Goal: Task Accomplishment & Management: Manage account settings

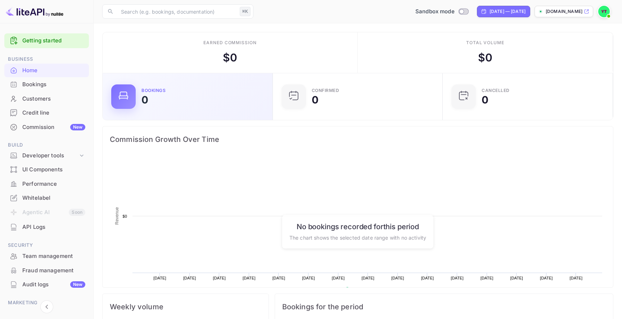
scroll to position [117, 166]
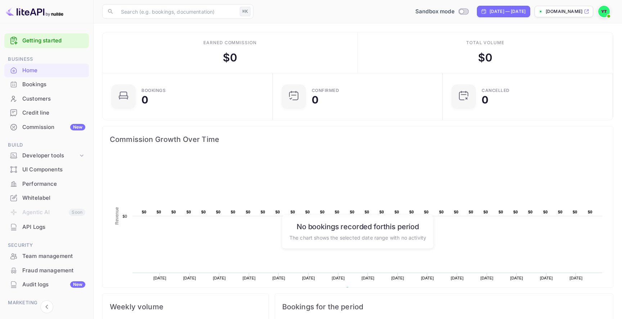
click at [55, 85] on div "Bookings" at bounding box center [53, 85] width 63 height 8
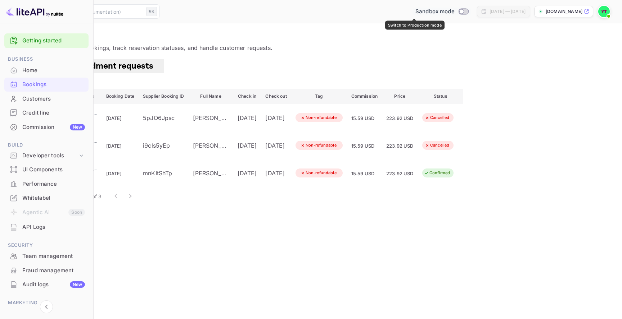
click at [454, 11] on input "Switch to Production mode" at bounding box center [461, 11] width 14 height 5
checkbox input "true"
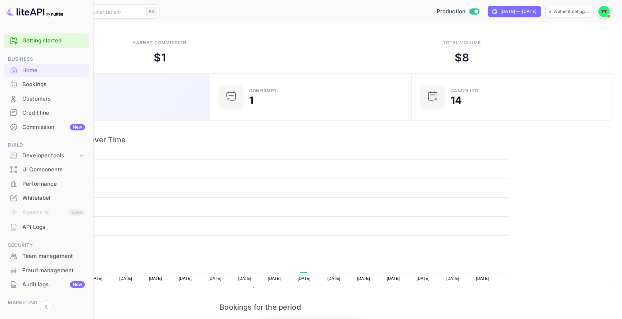
scroll to position [117, 166]
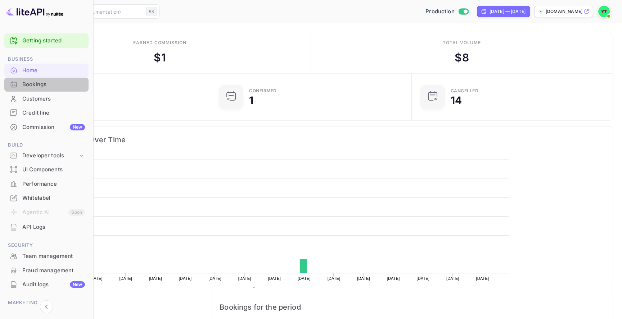
click at [69, 86] on div "Bookings" at bounding box center [53, 85] width 63 height 8
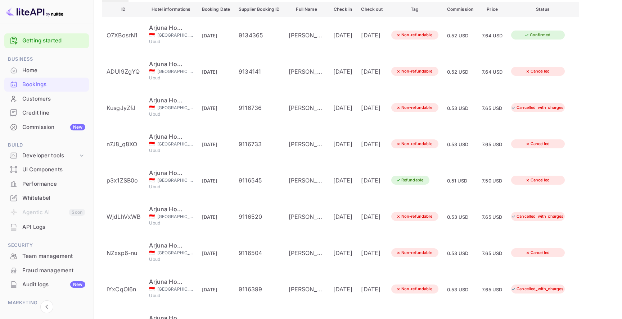
scroll to position [108, 0]
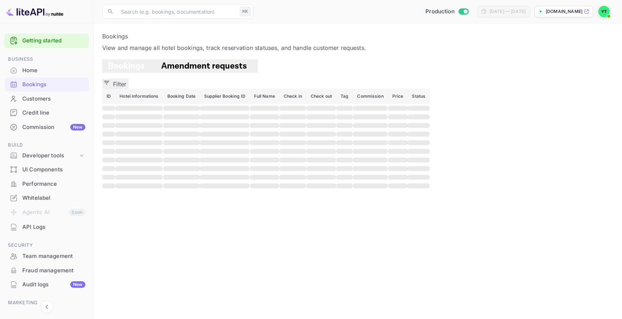
scroll to position [0, 0]
click at [128, 81] on button "Filter" at bounding box center [115, 84] width 26 height 10
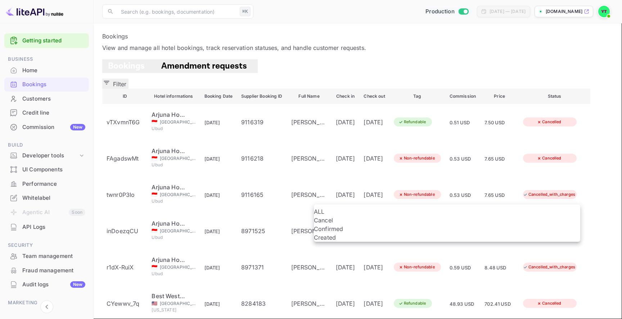
click at [354, 233] on li "Confirmed" at bounding box center [447, 229] width 266 height 9
type input "CONFIRMED"
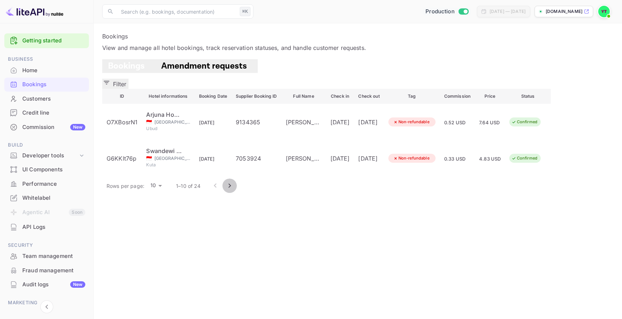
click at [234, 182] on icon "Go to next page" at bounding box center [229, 186] width 9 height 9
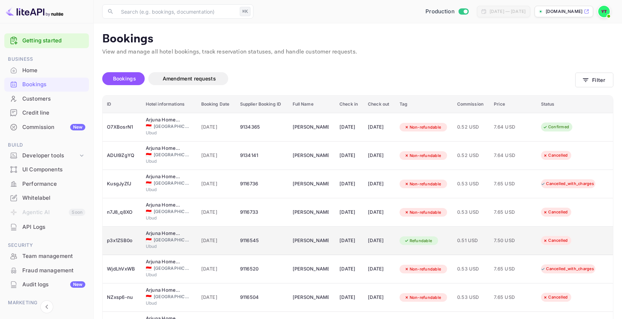
scroll to position [108, 0]
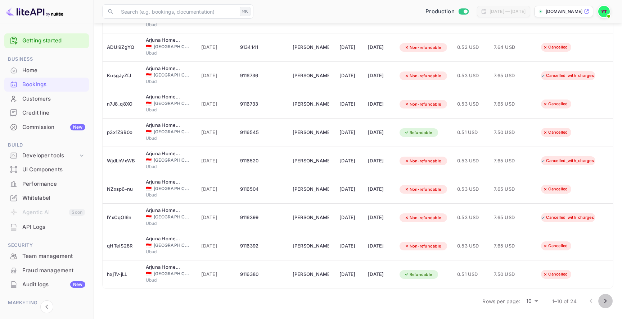
click at [603, 303] on icon "Go to next page" at bounding box center [605, 301] width 9 height 9
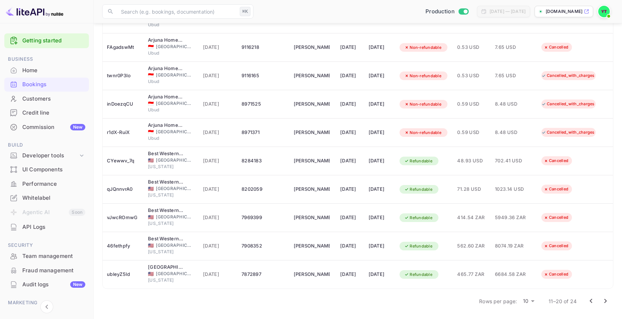
click at [605, 301] on icon "Go to next page" at bounding box center [605, 301] width 9 height 9
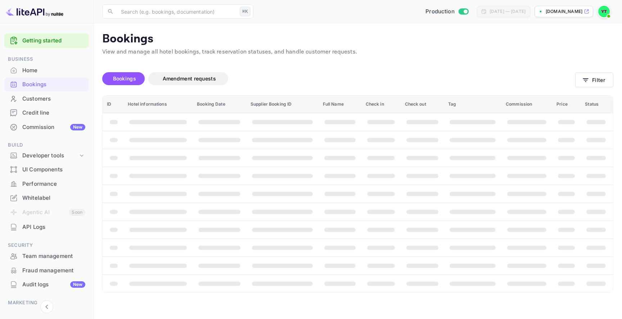
scroll to position [0, 0]
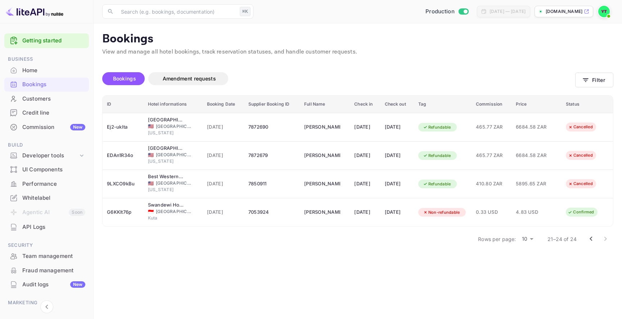
click at [585, 242] on button "Go to previous page" at bounding box center [590, 239] width 14 height 14
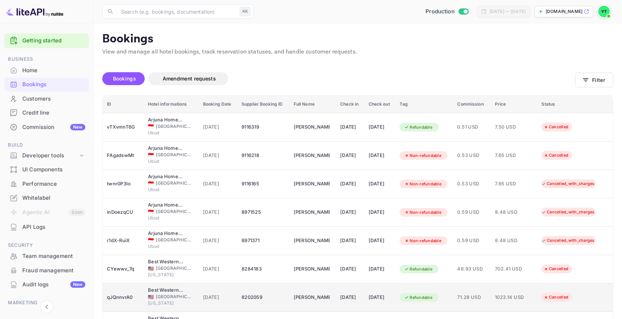
scroll to position [108, 0]
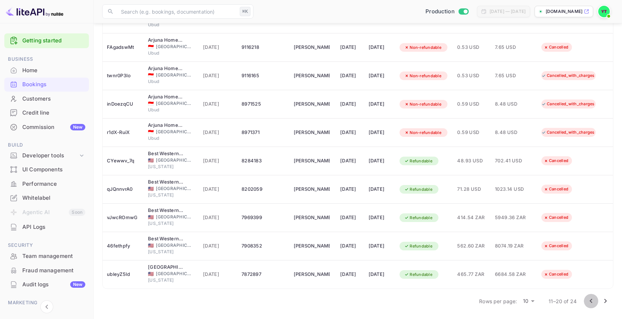
click at [592, 302] on icon "Go to previous page" at bounding box center [590, 301] width 9 height 9
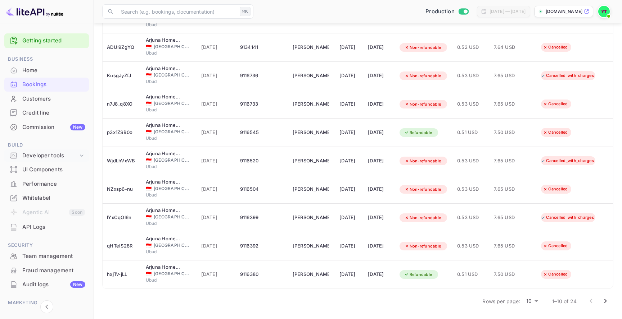
click at [72, 155] on div "Developer tools" at bounding box center [50, 156] width 56 height 8
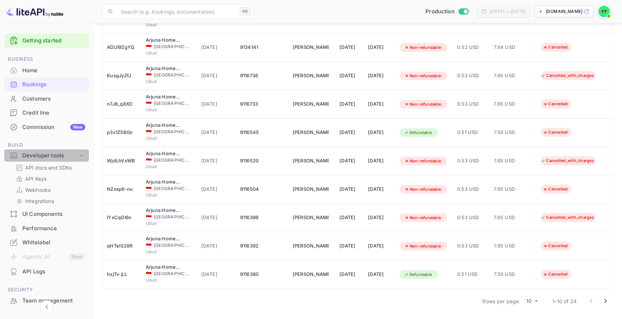
click at [73, 155] on div "Developer tools" at bounding box center [50, 156] width 56 height 8
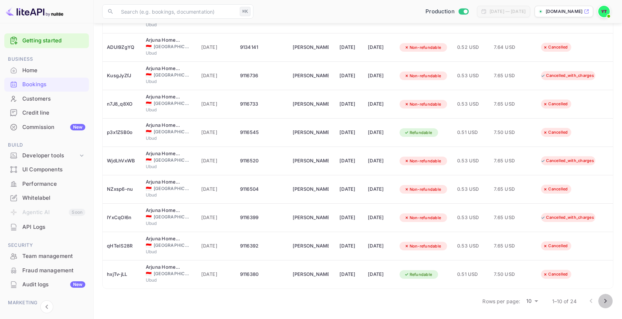
click at [599, 300] on button "Go to next page" at bounding box center [605, 301] width 14 height 14
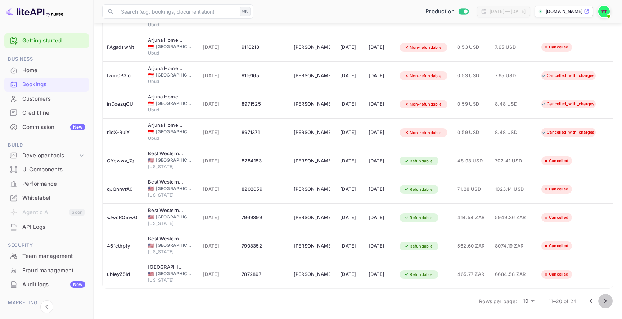
click at [606, 296] on button "Go to next page" at bounding box center [605, 301] width 14 height 14
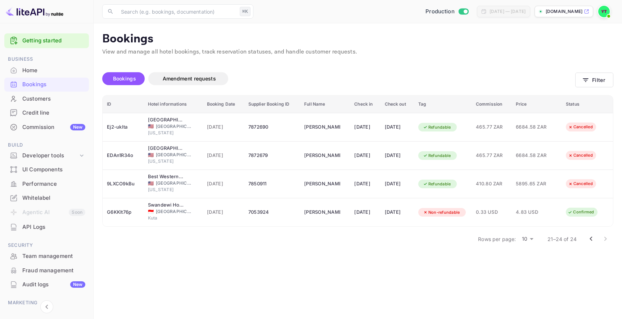
click at [600, 13] on img at bounding box center [604, 12] width 12 height 12
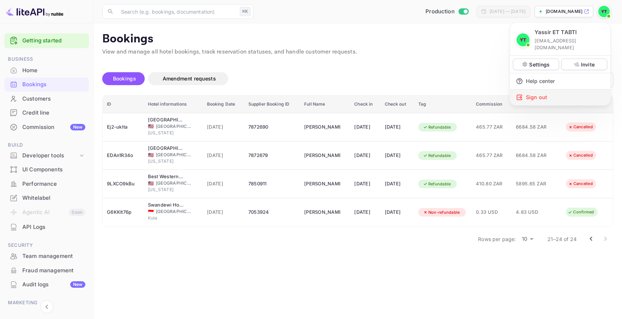
click at [549, 90] on div "Sign out" at bounding box center [560, 98] width 100 height 16
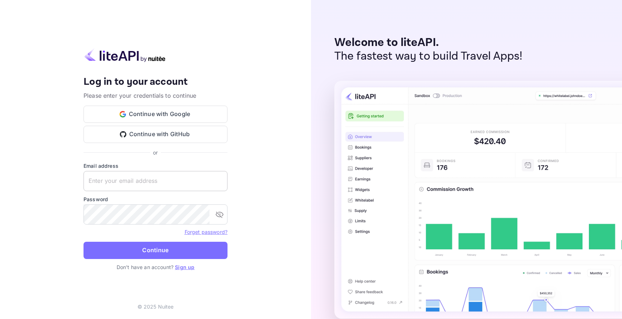
click at [178, 181] on input "text" at bounding box center [155, 181] width 144 height 20
type input "yassir.ettabti+034@nuitee.com"
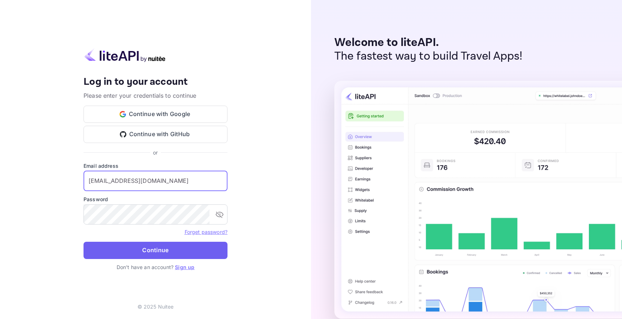
click at [203, 255] on button "Continue" at bounding box center [155, 250] width 144 height 17
